Goal: Navigation & Orientation: Find specific page/section

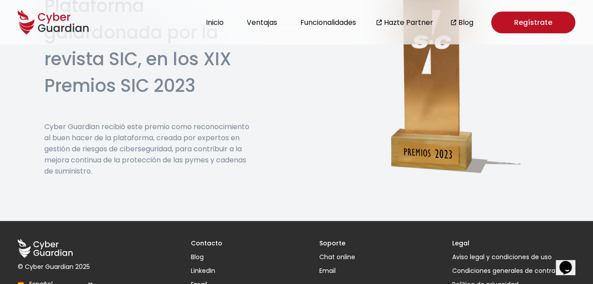
scroll to position [2334, 0]
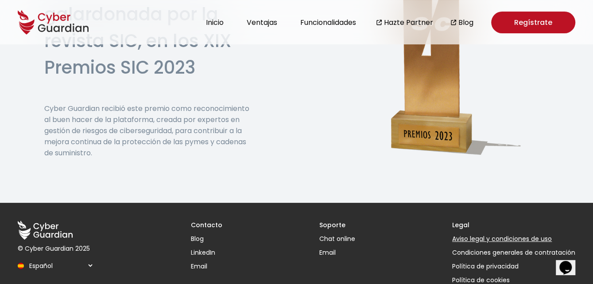
click at [493, 234] on link "Aviso legal y condiciones de uso" at bounding box center [513, 238] width 123 height 9
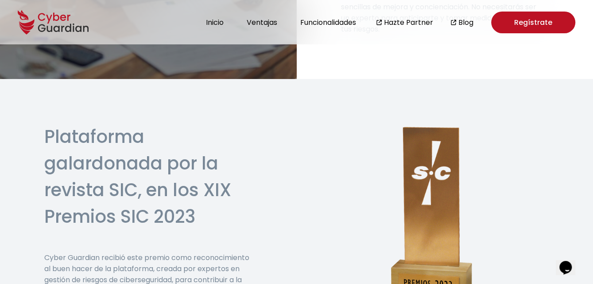
scroll to position [2157, 0]
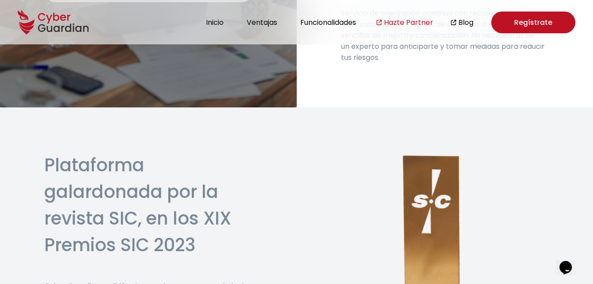
click at [402, 20] on link "Hazte Partner" at bounding box center [408, 22] width 49 height 11
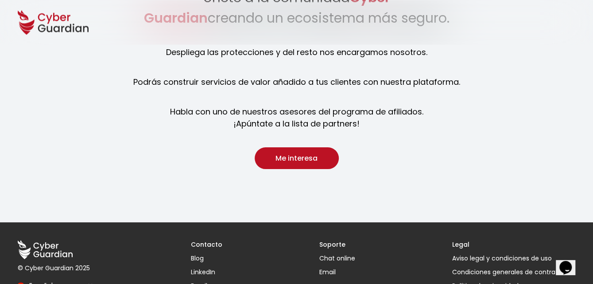
scroll to position [1019, 0]
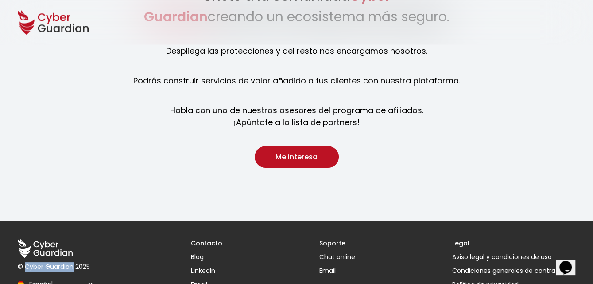
drag, startPoint x: 25, startPoint y: 261, endPoint x: 72, endPoint y: 261, distance: 47.0
click at [72, 262] on p "© Cyber Guardian 2025" at bounding box center [56, 266] width 76 height 9
copy p "Cyber Guardian"
